Goal: Transaction & Acquisition: Purchase product/service

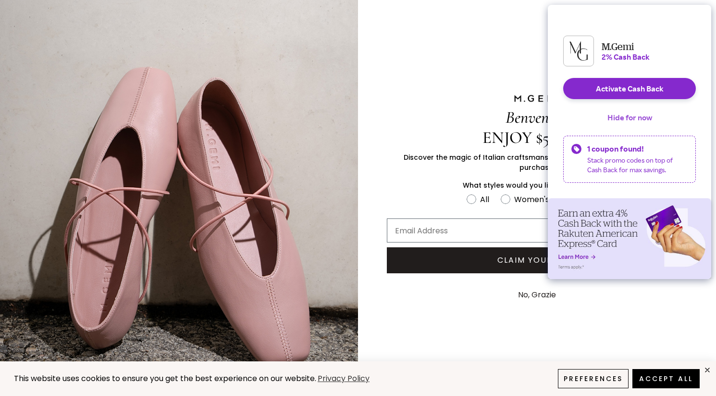
click at [645, 125] on button "Hide for now" at bounding box center [630, 117] width 60 height 21
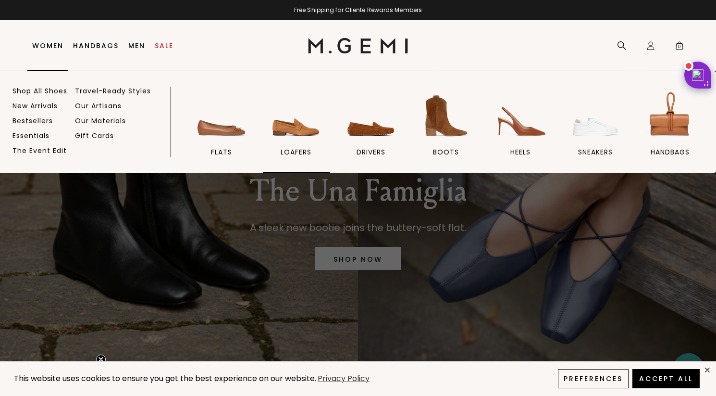
click at [295, 148] on span "loafers" at bounding box center [296, 152] width 31 height 9
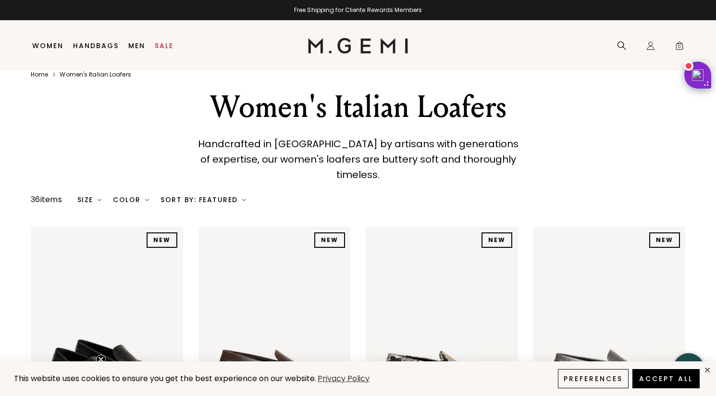
scroll to position [14, 0]
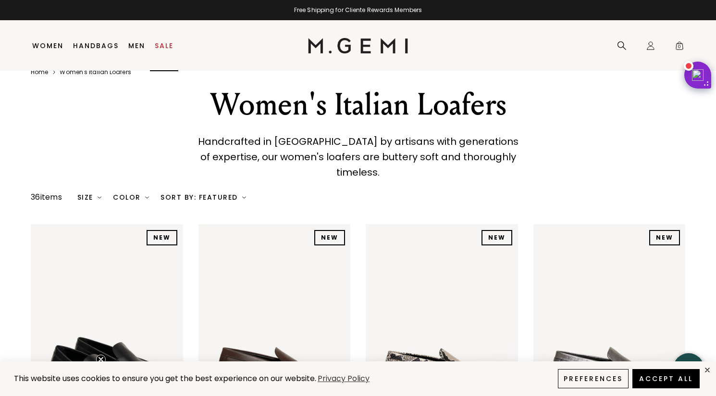
click at [165, 47] on link "Sale" at bounding box center [164, 46] width 19 height 8
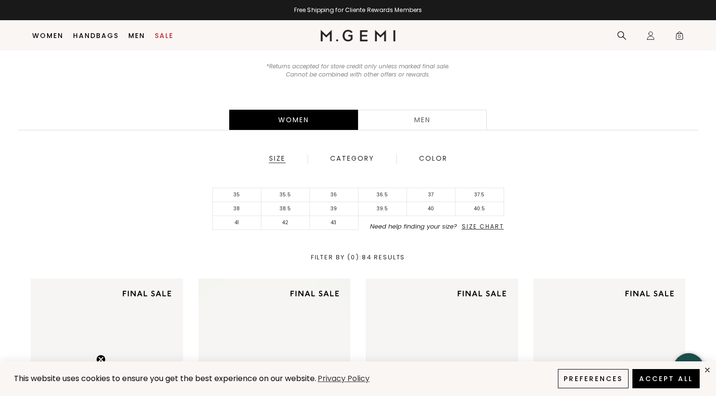
scroll to position [135, 0]
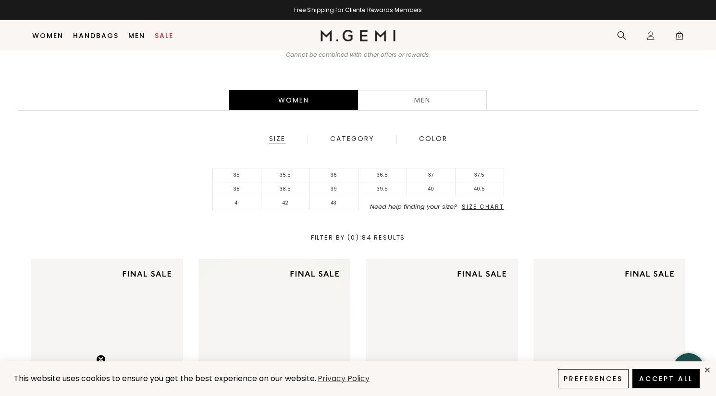
click at [145, 156] on div "Women Men Size Category Color 35 35.5 36 36.5 37 37.5 38 38.5 39 39.5 40 40.5 4…" at bounding box center [358, 165] width 716 height 188
click at [487, 207] on span "Size Chart" at bounding box center [483, 206] width 42 height 8
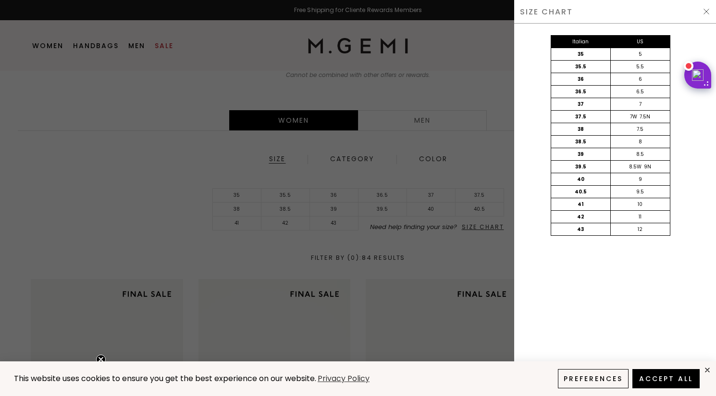
scroll to position [0, 0]
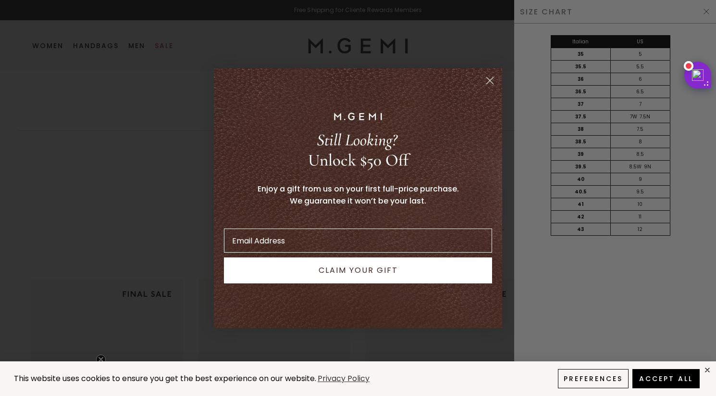
click at [487, 76] on circle "Close dialog" at bounding box center [490, 80] width 16 height 16
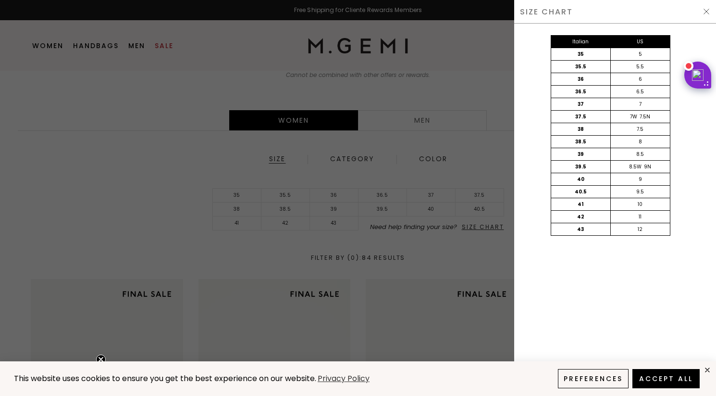
click at [458, 140] on div at bounding box center [358, 198] width 716 height 396
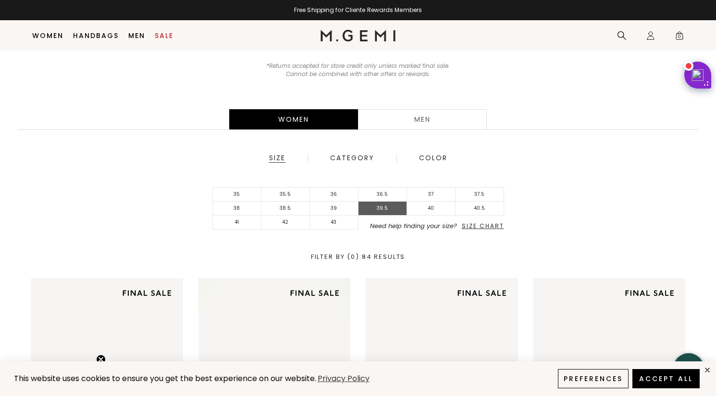
scroll to position [114, 0]
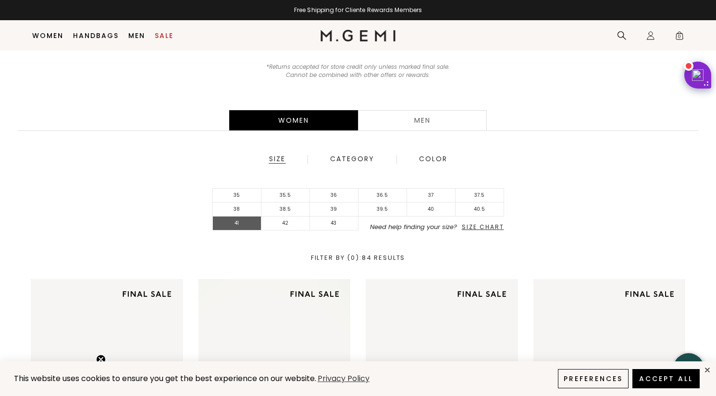
click at [242, 224] on li "41" at bounding box center [237, 223] width 49 height 14
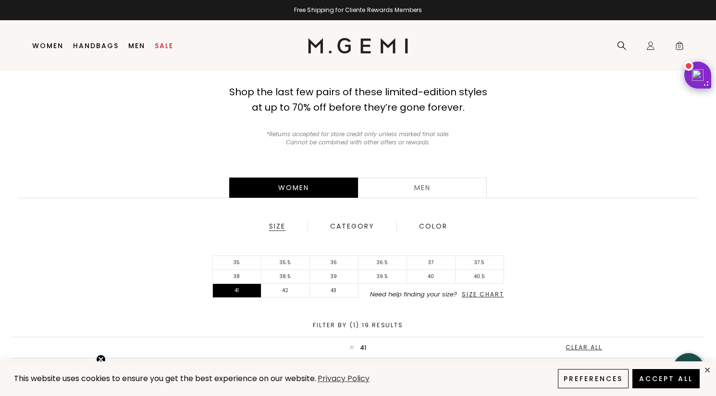
scroll to position [63, 0]
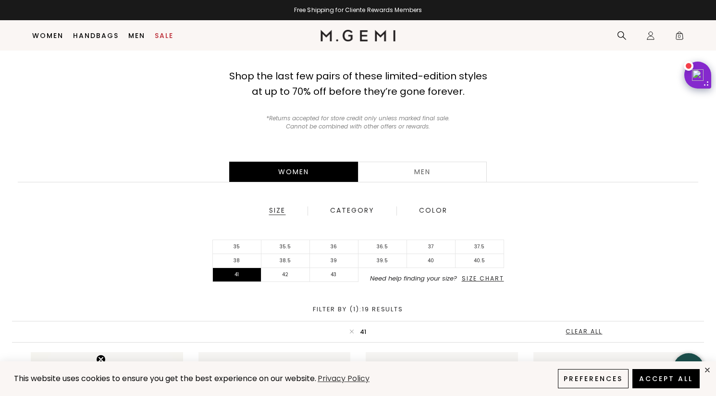
click at [499, 281] on span "Size Chart" at bounding box center [483, 278] width 42 height 8
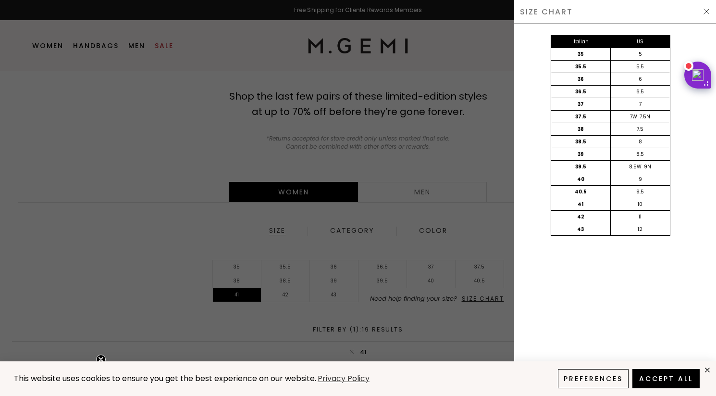
click at [413, 293] on div at bounding box center [358, 198] width 716 height 396
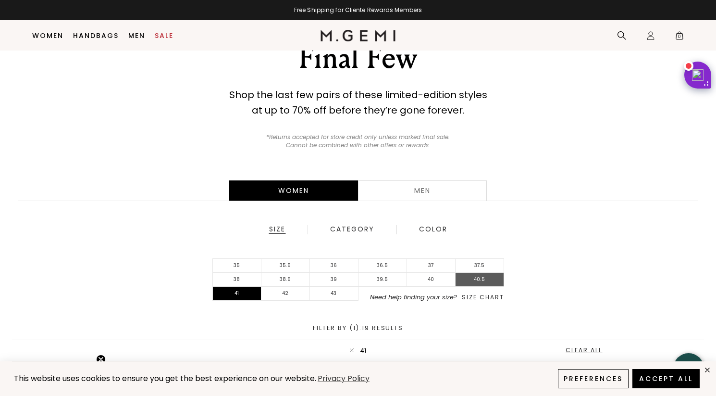
scroll to position [43, 0]
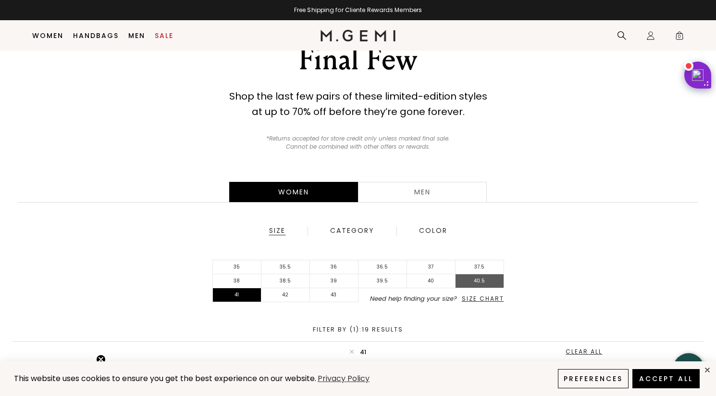
click at [488, 281] on li "40.5" at bounding box center [480, 281] width 49 height 14
